Goal: Task Accomplishment & Management: Manage account settings

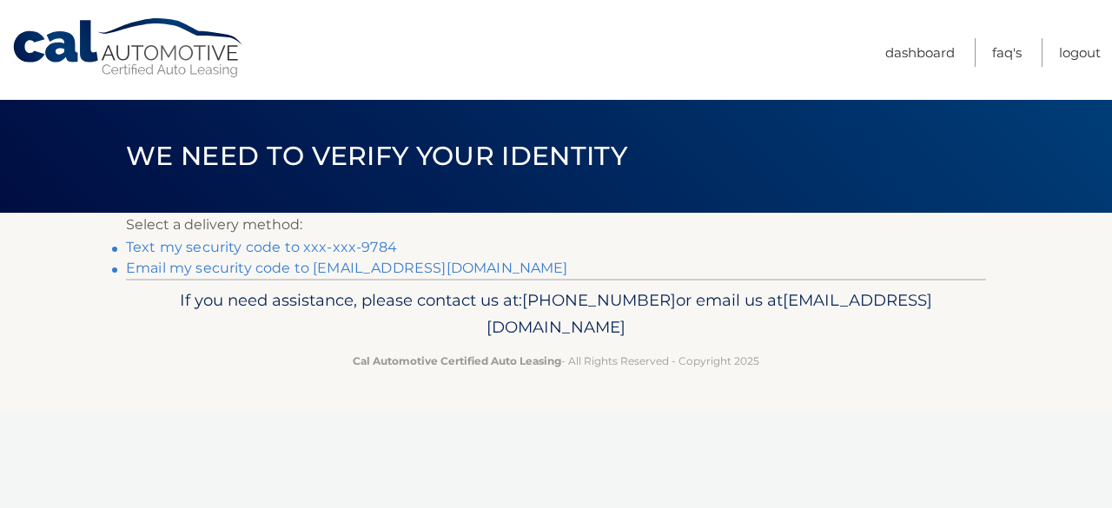
click at [259, 246] on link "Text my security code to xxx-xxx-9784" at bounding box center [261, 247] width 271 height 17
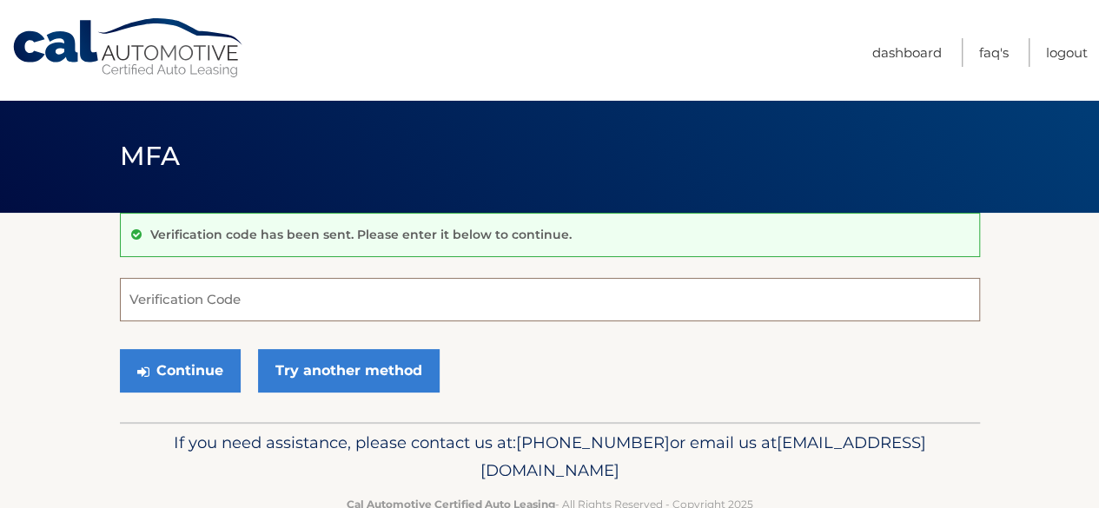
click at [256, 312] on input "Verification Code" at bounding box center [550, 299] width 860 height 43
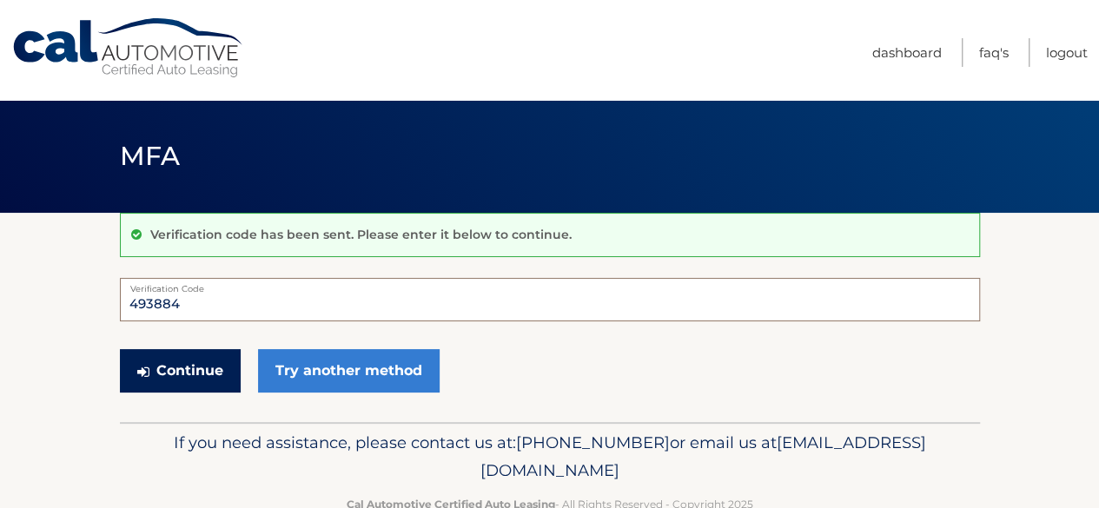
type input "493884"
click at [205, 368] on button "Continue" at bounding box center [180, 370] width 121 height 43
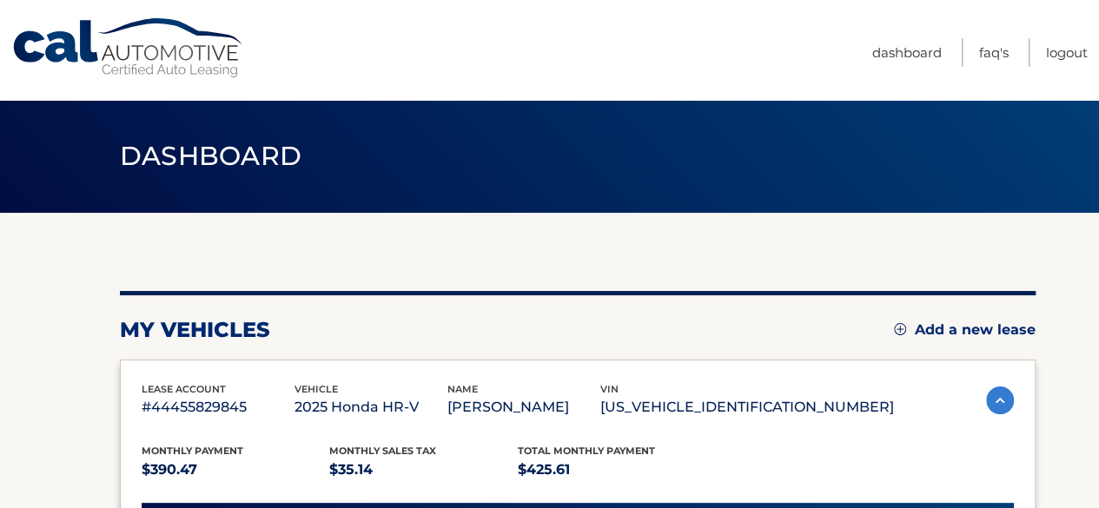
drag, startPoint x: 0, startPoint y: 0, endPoint x: 248, endPoint y: 333, distance: 414.9
click at [248, 333] on h2 "my vehicles" at bounding box center [195, 330] width 150 height 26
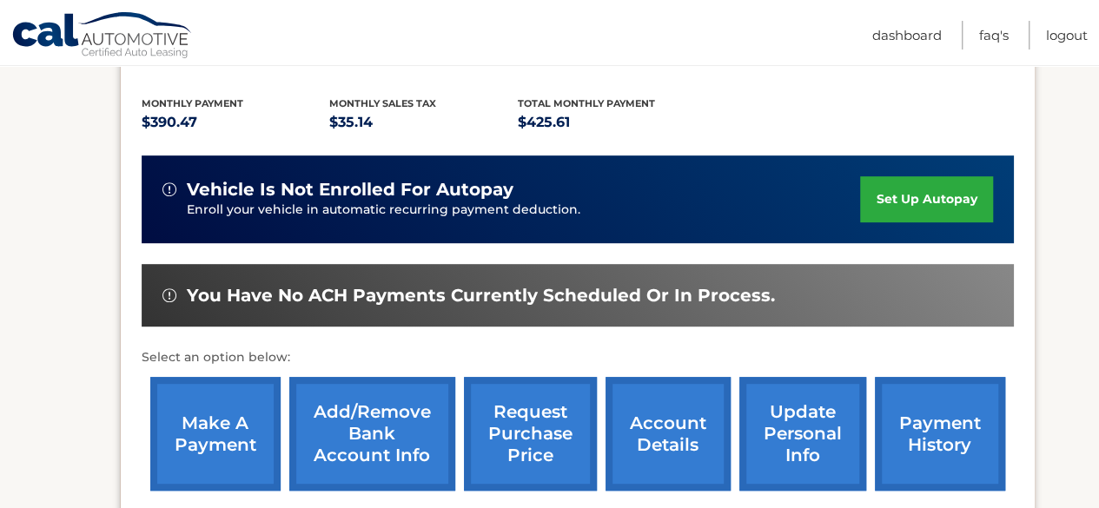
scroll to position [435, 0]
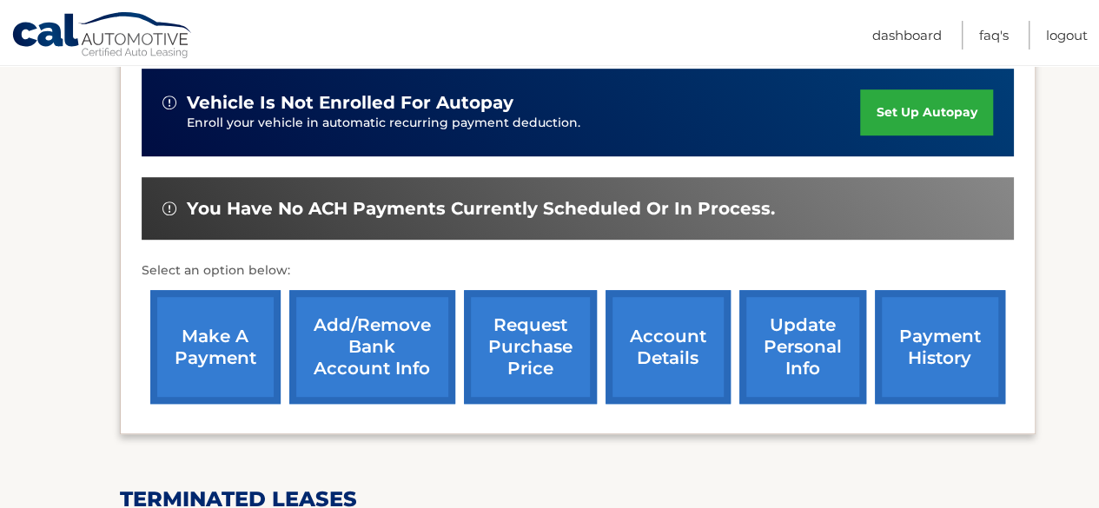
click at [228, 346] on link "make a payment" at bounding box center [215, 347] width 130 height 114
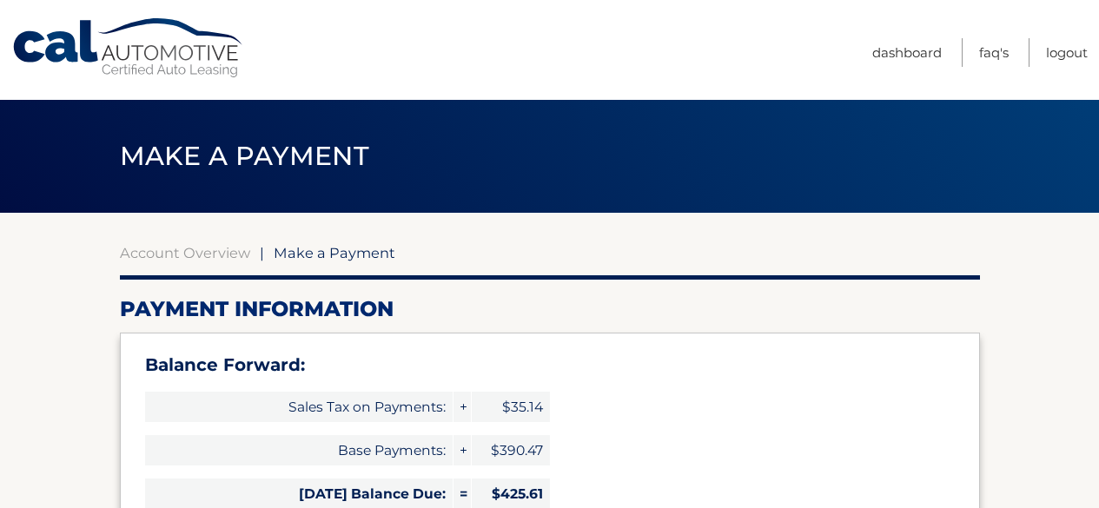
select select "NjRkMzQ1YjUtY2I0Yy00MDU4LTk2OGYtZTI0MGJmYmQzYTU4"
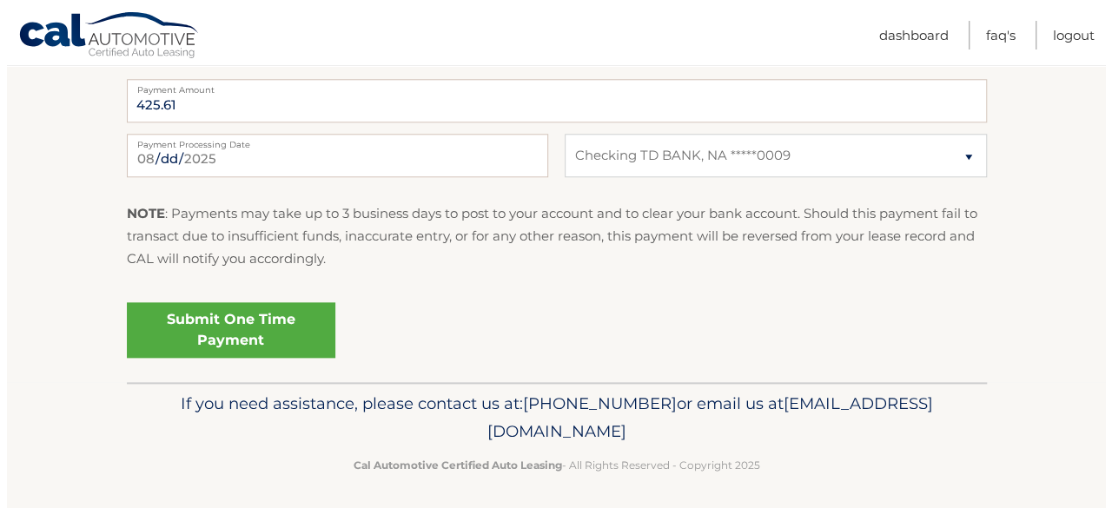
scroll to position [850, 0]
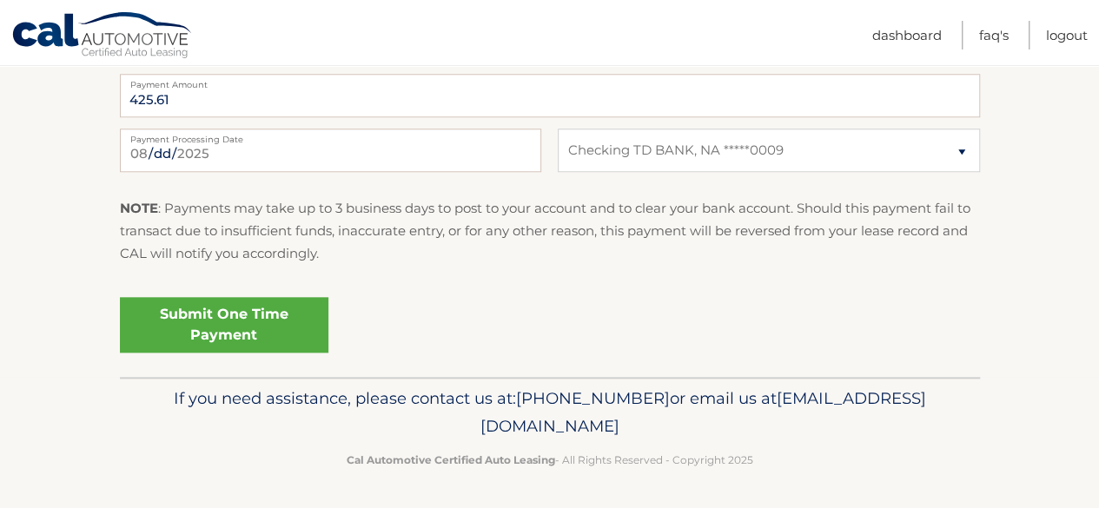
click at [228, 317] on link "Submit One Time Payment" at bounding box center [224, 325] width 209 height 56
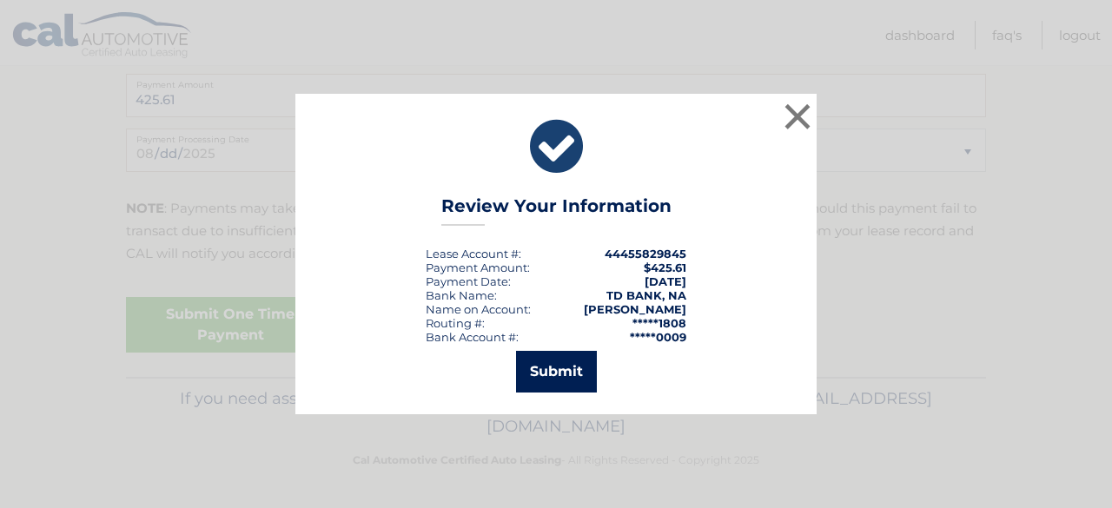
click at [559, 368] on button "Submit" at bounding box center [556, 372] width 81 height 42
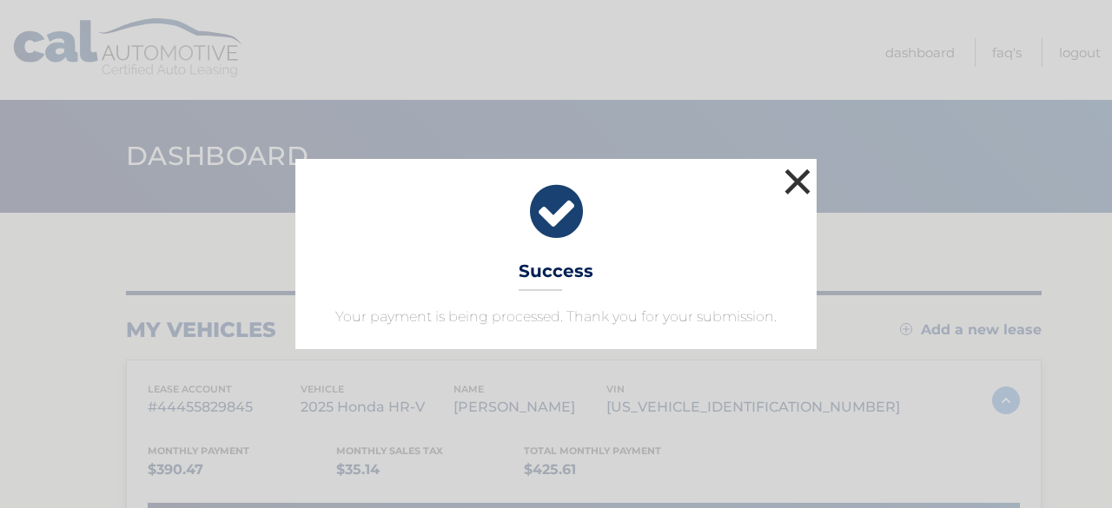
click at [797, 178] on button "×" at bounding box center [797, 181] width 35 height 35
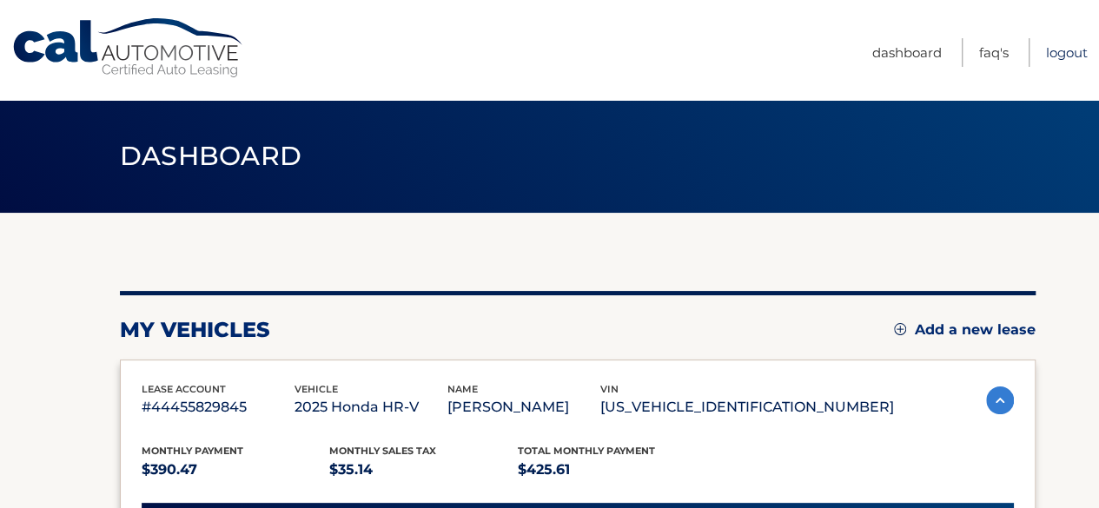
click at [1066, 51] on link "Logout" at bounding box center [1067, 52] width 42 height 29
